Goal: Contribute content: Add original content to the website for others to see

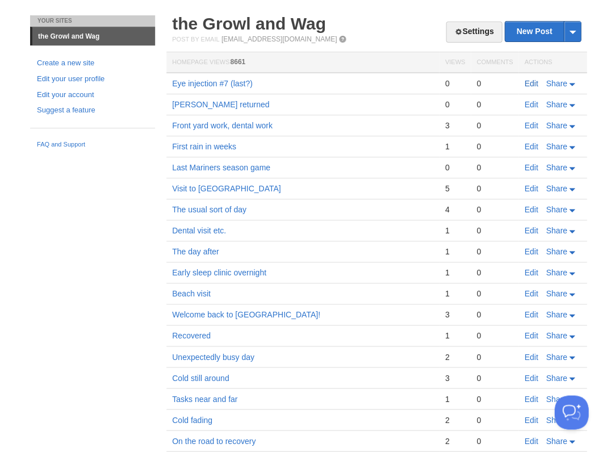
click at [529, 82] on link "Edit" at bounding box center [531, 83] width 14 height 9
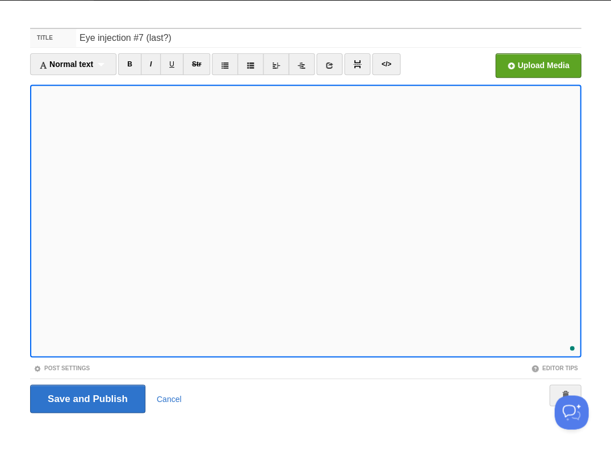
scroll to position [439, 0]
click at [86, 397] on input "Save and Publish" at bounding box center [87, 399] width 115 height 28
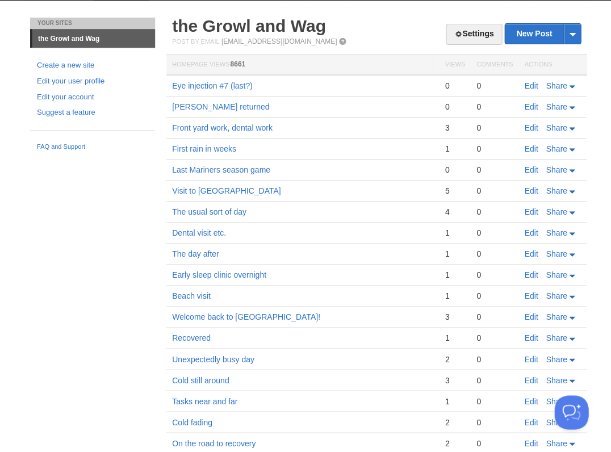
scroll to position [26, 0]
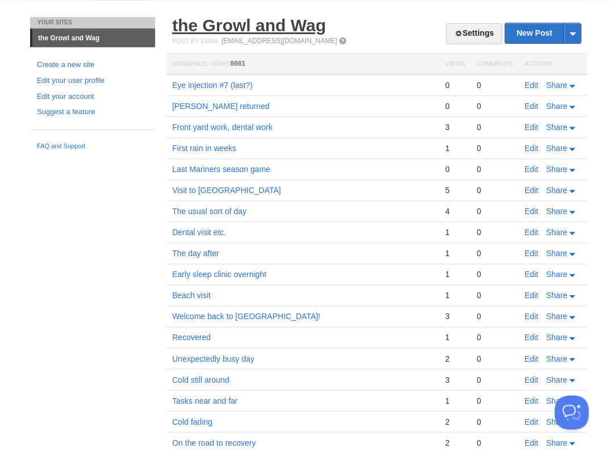
click at [230, 25] on link "the Growl and Wag" at bounding box center [249, 25] width 154 height 19
click at [270, 24] on link "the Growl and Wag" at bounding box center [249, 25] width 154 height 19
click at [279, 24] on link "the Growl and Wag" at bounding box center [249, 25] width 154 height 19
click at [534, 85] on link "Edit" at bounding box center [531, 85] width 14 height 9
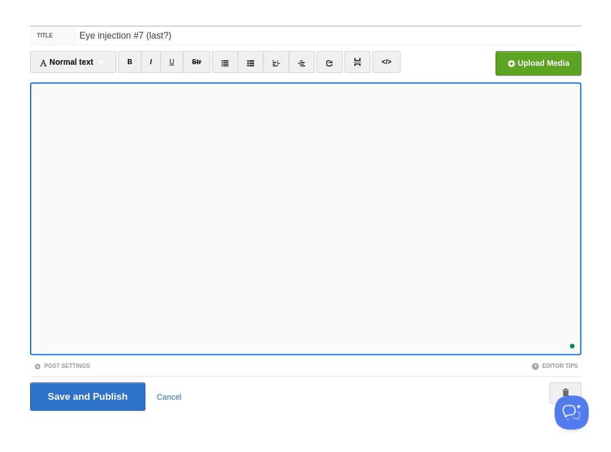
scroll to position [450, 0]
click at [86, 395] on input "Save and Publish" at bounding box center [87, 396] width 115 height 28
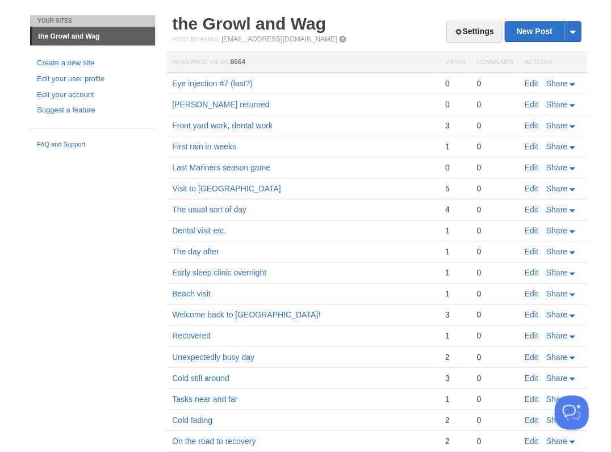
click at [532, 81] on link "Edit" at bounding box center [531, 83] width 14 height 9
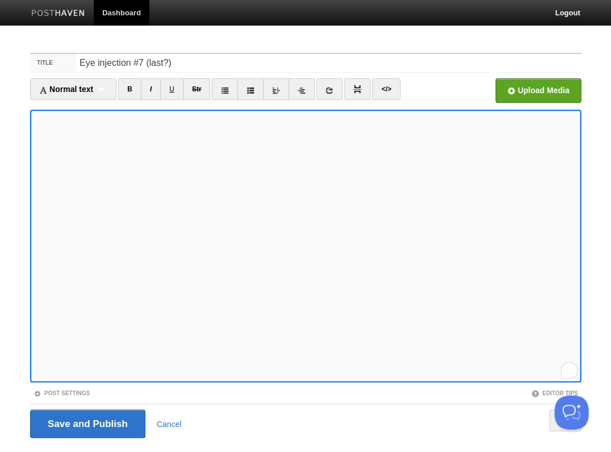
scroll to position [27, 0]
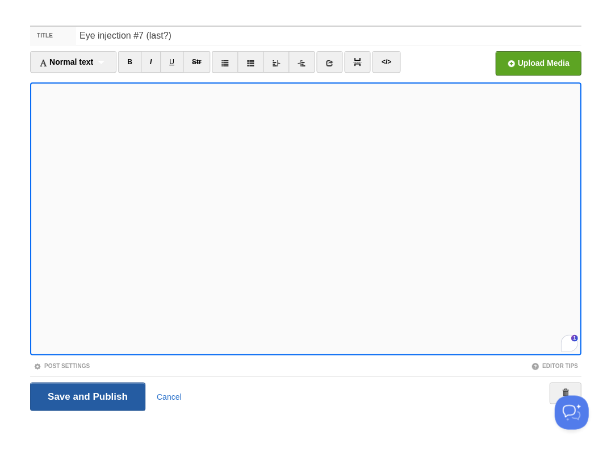
click at [86, 395] on input "Save and Publish" at bounding box center [87, 396] width 115 height 28
